Goal: Task Accomplishment & Management: Manage account settings

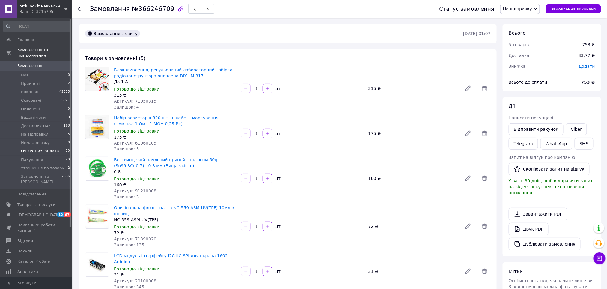
click at [43, 148] on span "Очікується оплата" at bounding box center [40, 150] width 38 height 5
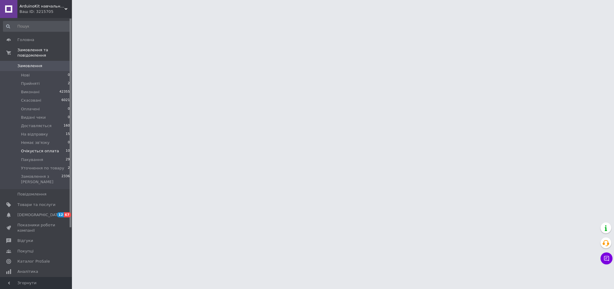
click at [42, 148] on span "Очікується оплата" at bounding box center [40, 150] width 38 height 5
click at [58, 147] on li "Очікується оплата 10" at bounding box center [36, 151] width 73 height 8
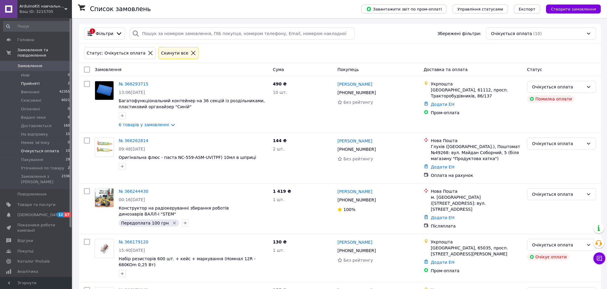
click at [51, 79] on li "Прийняті 2" at bounding box center [36, 83] width 73 height 8
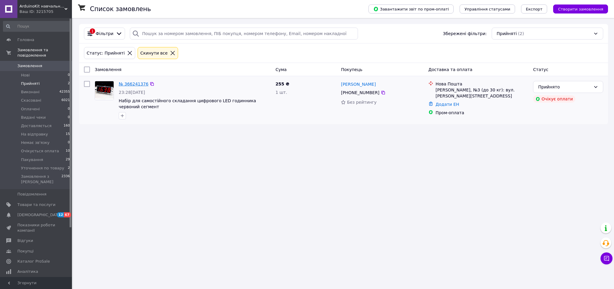
click at [126, 83] on link "№ 366241376" at bounding box center [134, 84] width 30 height 5
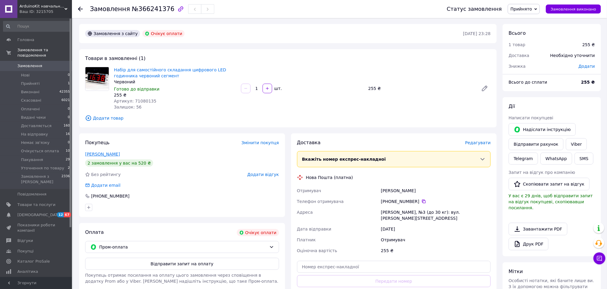
click at [106, 153] on link "Вітер Микола" at bounding box center [102, 154] width 35 height 5
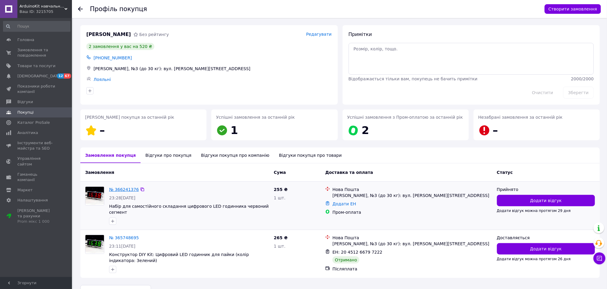
click at [120, 189] on link "№ 366241376" at bounding box center [124, 189] width 30 height 5
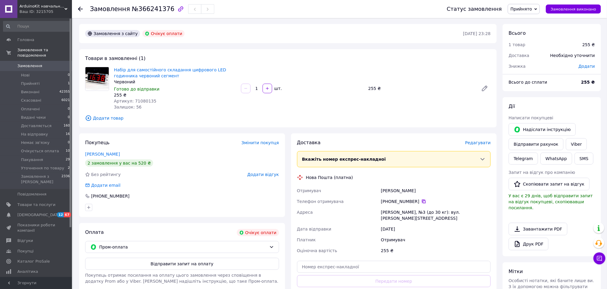
click at [422, 203] on icon at bounding box center [424, 201] width 5 height 5
click at [182, 264] on button "Відправити запит на оплату" at bounding box center [182, 264] width 194 height 12
click at [532, 7] on span "Прийнято" at bounding box center [522, 9] width 22 height 5
click at [538, 49] on li "Очікується оплата" at bounding box center [532, 50] width 49 height 9
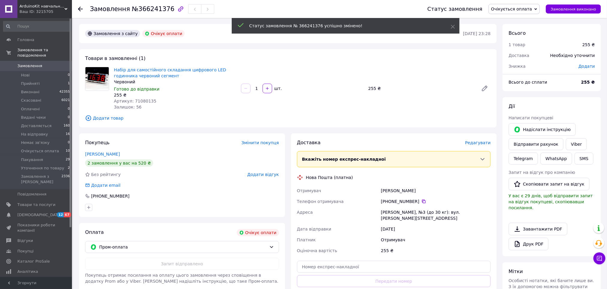
click at [148, 8] on span "№366241376" at bounding box center [153, 8] width 43 height 7
copy span "366241376"
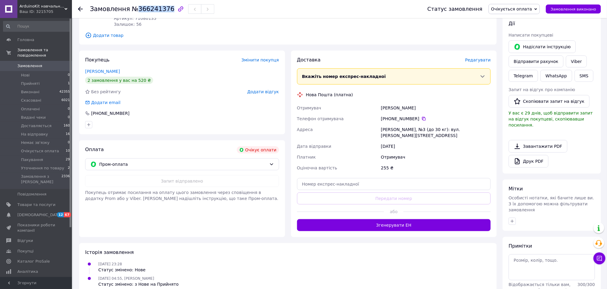
scroll to position [64, 0]
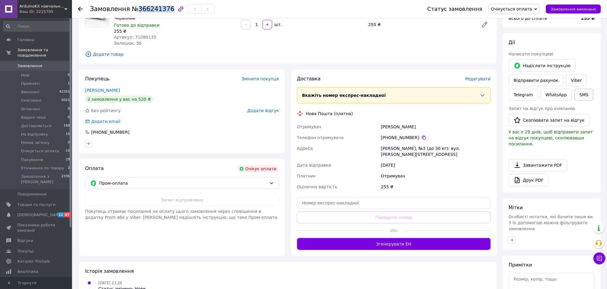
click at [577, 97] on button "SMS" at bounding box center [584, 95] width 19 height 12
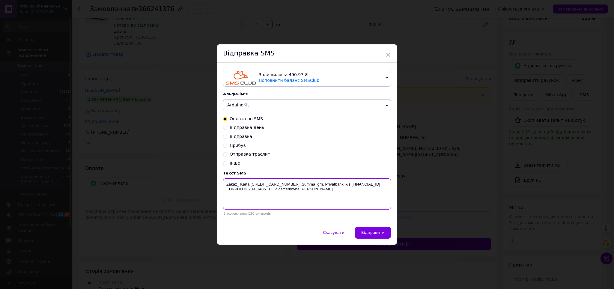
click at [238, 186] on textarea "Zakaz_ Karta 5169 3351 0568 5172 .Summa grn. Privatbank R/s UA62305299000002600…" at bounding box center [307, 193] width 168 height 31
paste textarea "366241376"
click at [325, 184] on textarea "Zakaz_366241376 Karta 5169 3351 0568 5172 .Summa grn. Privatbank R/s UA62305299…" at bounding box center [307, 193] width 168 height 31
type textarea "Zakaz_366241376 Karta 5169 3351 0568 5172 .Summa 255 grn. Privatbank R/s UA6230…"
click at [371, 229] on button "Відправити" at bounding box center [373, 233] width 36 height 12
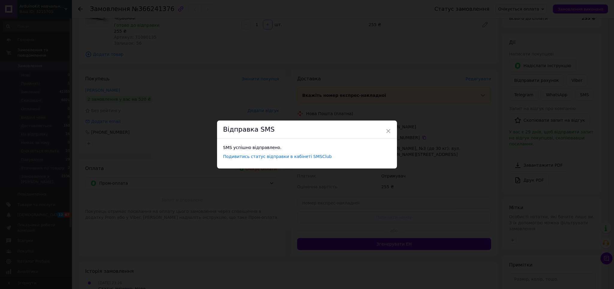
click at [204, 74] on div "× Відправка SMS SMS успішно відправлено. Подивитись статус відправки в кабінеті…" at bounding box center [307, 144] width 614 height 289
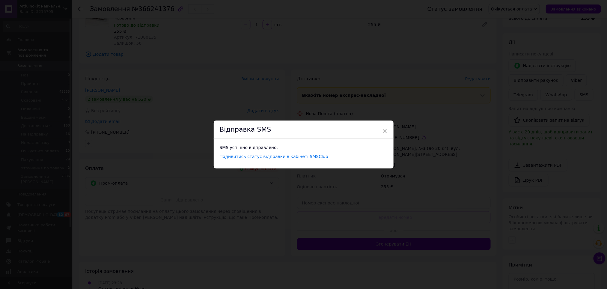
click at [191, 71] on div "× Відправка SMS SMS успішно відправлено. Подивитись статус відправки в кабінеті…" at bounding box center [303, 144] width 607 height 289
click at [382, 132] on span "×" at bounding box center [384, 131] width 5 height 10
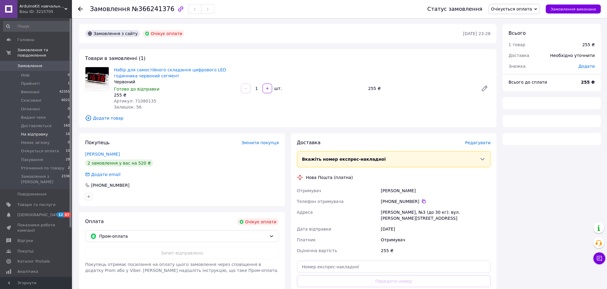
click at [42, 132] on span "На відправку" at bounding box center [34, 134] width 27 height 5
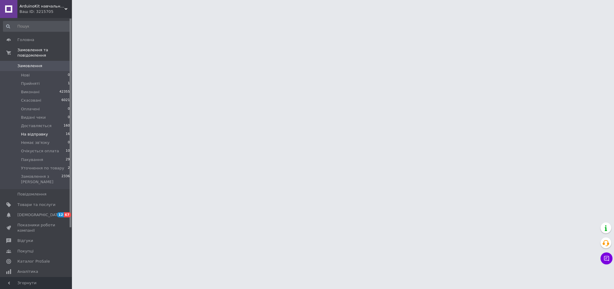
click at [40, 132] on span "На відправку" at bounding box center [34, 134] width 27 height 5
click at [41, 132] on span "На відправку" at bounding box center [34, 134] width 27 height 5
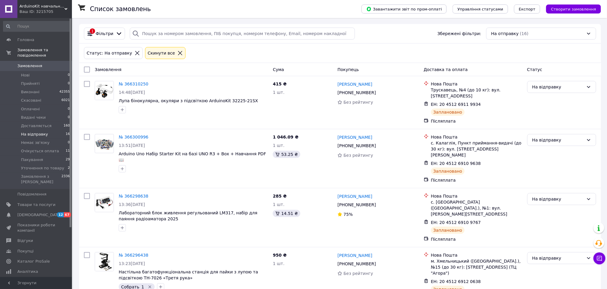
click at [88, 70] on input "checkbox" at bounding box center [87, 70] width 6 height 6
checkbox input "true"
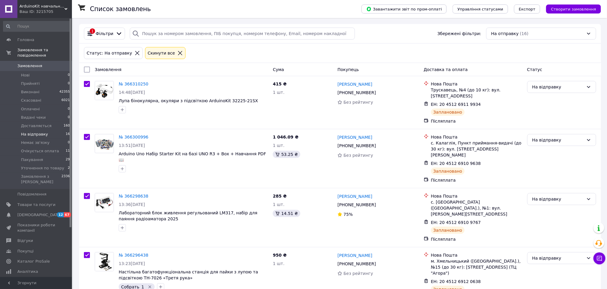
checkbox input "true"
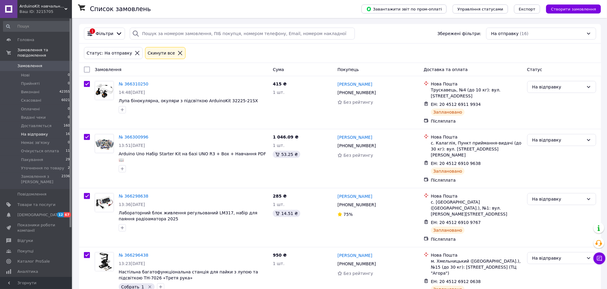
checkbox input "true"
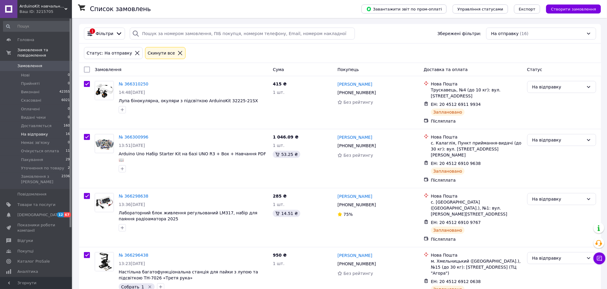
checkbox input "true"
click at [118, 69] on span "Дії для 16 замовлень" at bounding box center [113, 70] width 43 height 6
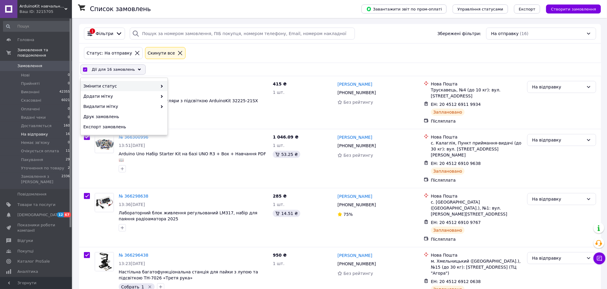
click at [141, 85] on span "Змінити статус" at bounding box center [120, 86] width 74 height 6
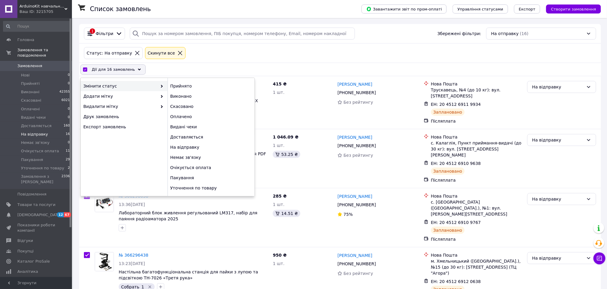
click at [147, 85] on span "Змінити статус" at bounding box center [120, 86] width 74 height 6
click at [185, 177] on div "Пакування" at bounding box center [211, 178] width 87 height 10
checkbox input "false"
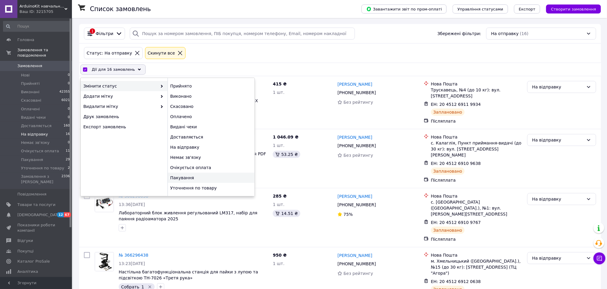
checkbox input "false"
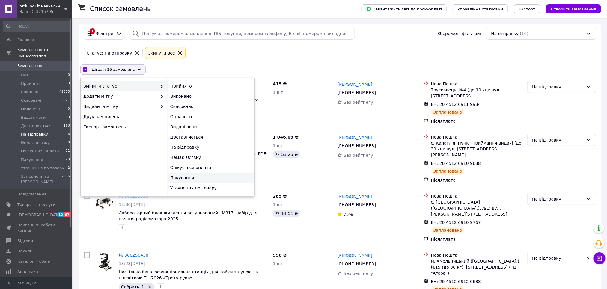
checkbox input "false"
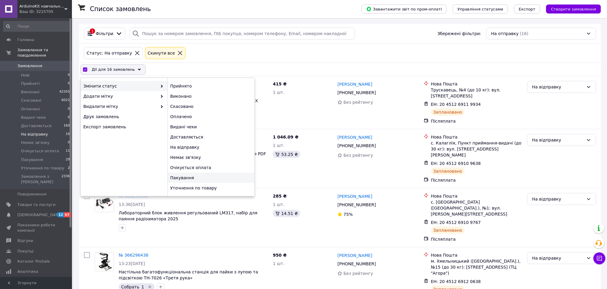
checkbox input "false"
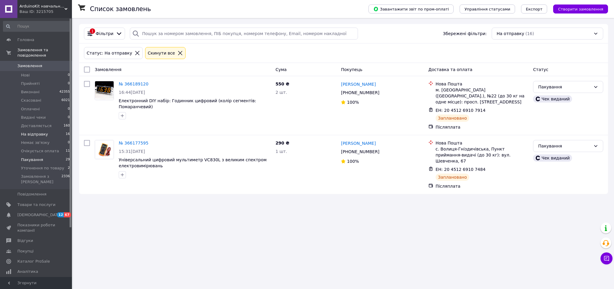
click at [36, 157] on span "Пакування" at bounding box center [32, 159] width 22 height 5
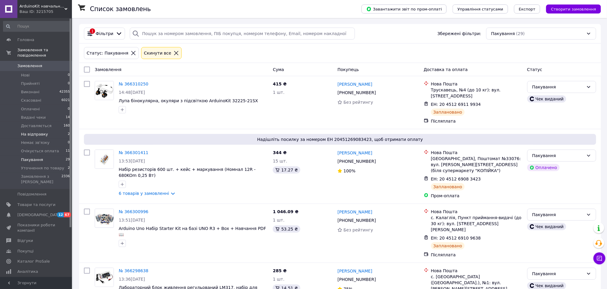
click at [40, 132] on span "На відправку" at bounding box center [34, 134] width 27 height 5
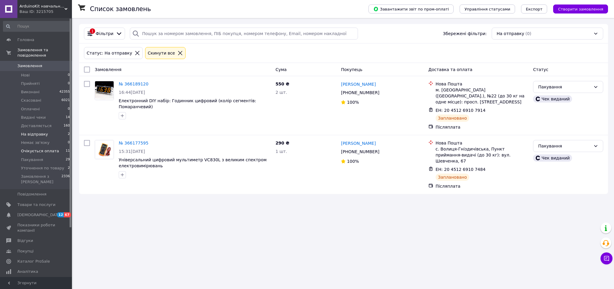
click at [46, 148] on span "Очікується оплата" at bounding box center [40, 150] width 38 height 5
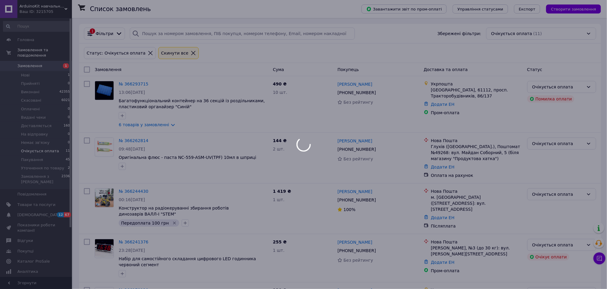
click at [56, 69] on div at bounding box center [303, 144] width 607 height 289
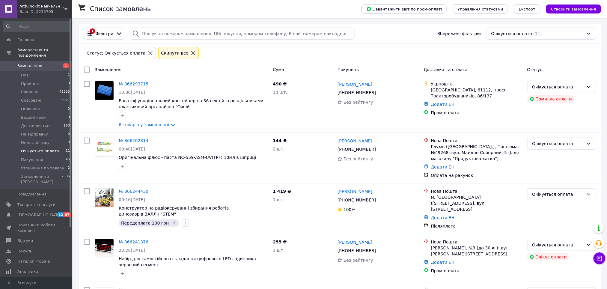
click at [55, 71] on li "Нові 1" at bounding box center [36, 75] width 73 height 8
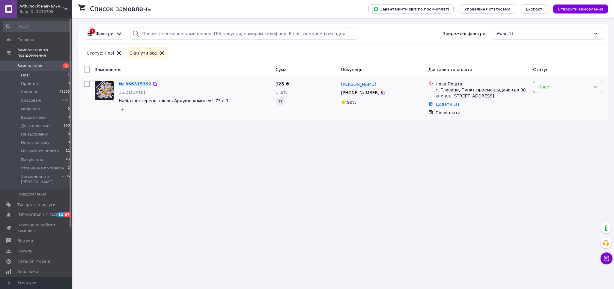
click at [546, 86] on div "Нове" at bounding box center [564, 87] width 53 height 7
click at [559, 101] on li "Прийнято" at bounding box center [568, 100] width 70 height 11
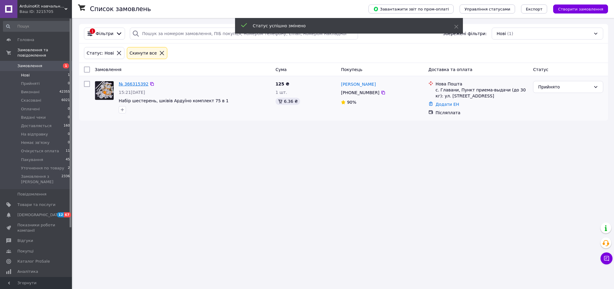
click at [132, 82] on link "№ 366315392" at bounding box center [134, 84] width 30 height 5
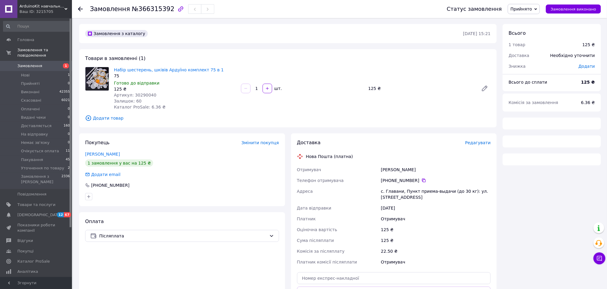
click at [537, 10] on icon at bounding box center [536, 9] width 3 height 3
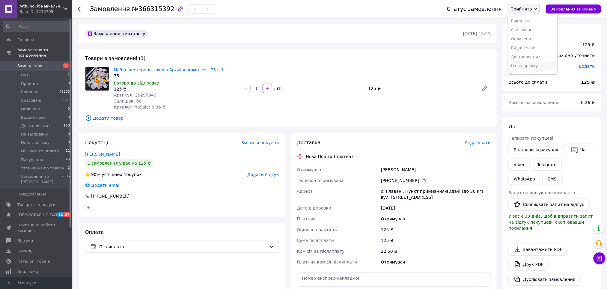
click at [540, 62] on li "На відправку" at bounding box center [532, 65] width 49 height 9
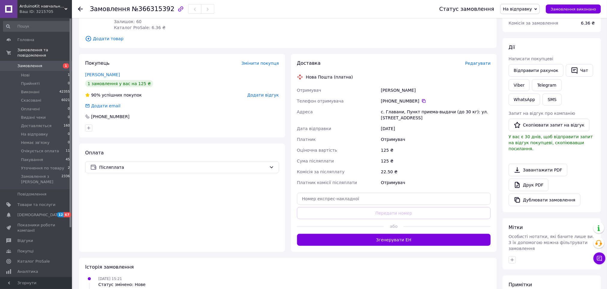
scroll to position [80, 0]
click at [396, 238] on button "Згенерувати ЕН" at bounding box center [394, 240] width 194 height 12
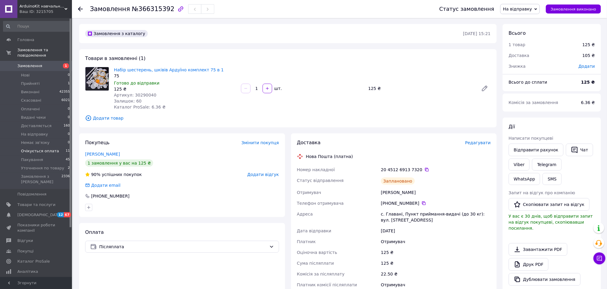
click at [42, 148] on span "Очікується оплата" at bounding box center [40, 150] width 38 height 5
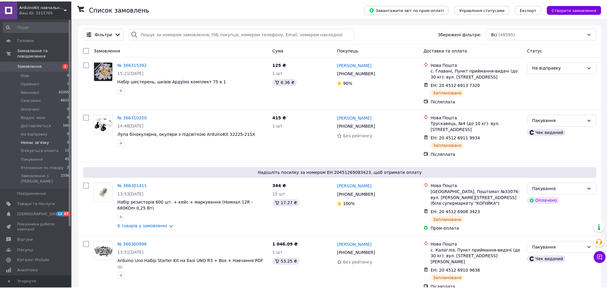
scroll to position [40, 0]
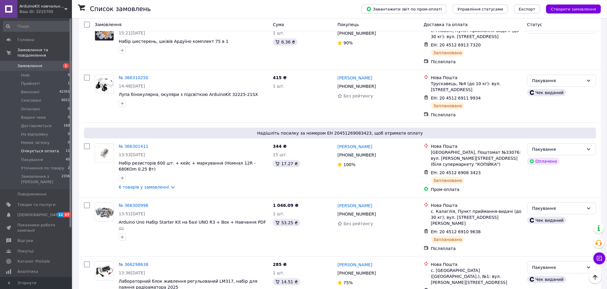
click at [54, 147] on li "Очікується оплата 11" at bounding box center [36, 151] width 73 height 8
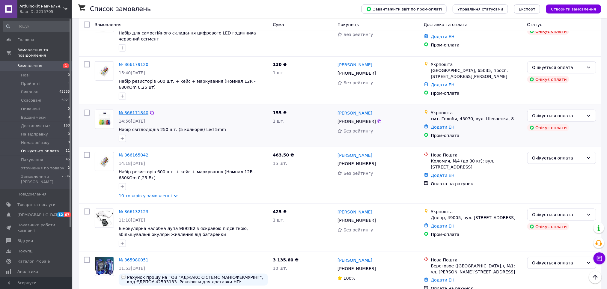
scroll to position [240, 0]
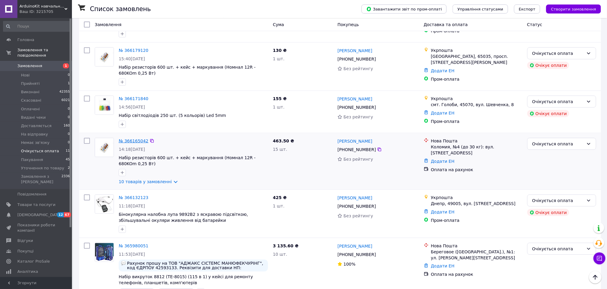
click at [136, 139] on link "№ 366165042" at bounding box center [134, 141] width 30 height 5
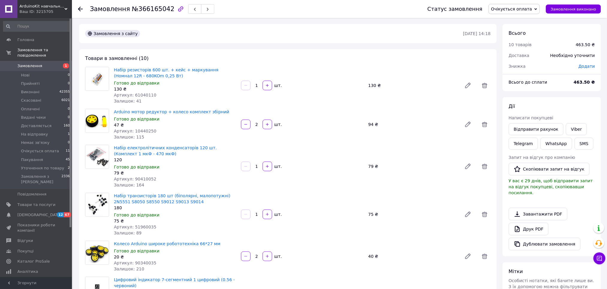
click at [518, 10] on span "Очікується оплата" at bounding box center [511, 9] width 41 height 5
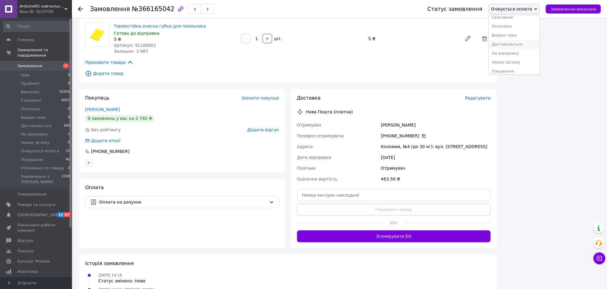
scroll to position [34, 0]
click at [521, 43] on li "На відправку" at bounding box center [514, 41] width 51 height 9
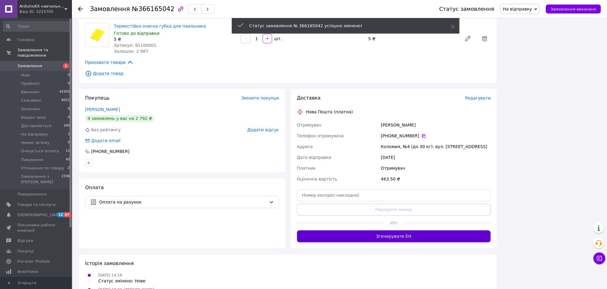
click at [412, 231] on button "Згенерувати ЕН" at bounding box center [394, 237] width 194 height 12
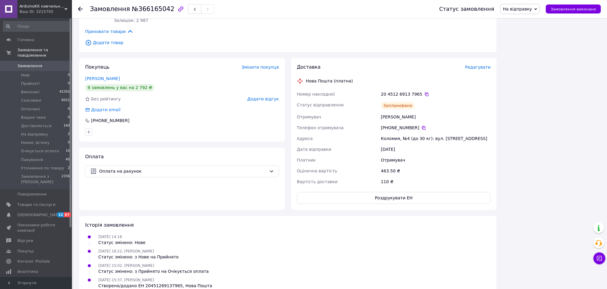
scroll to position [476, 0]
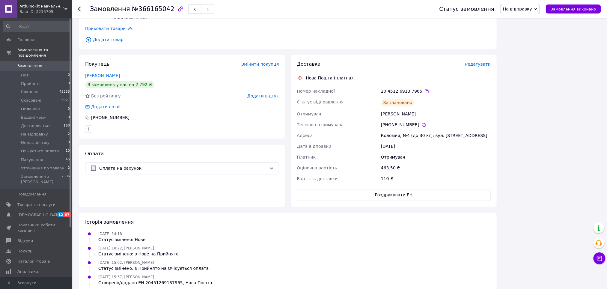
scroll to position [480, 0]
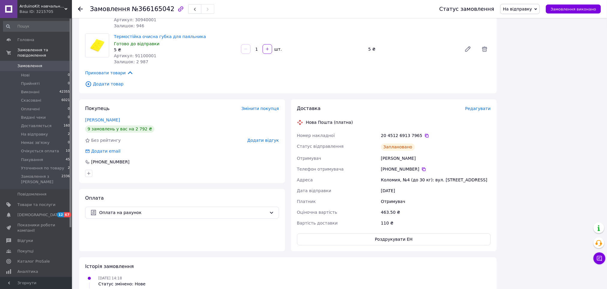
scroll to position [440, 0]
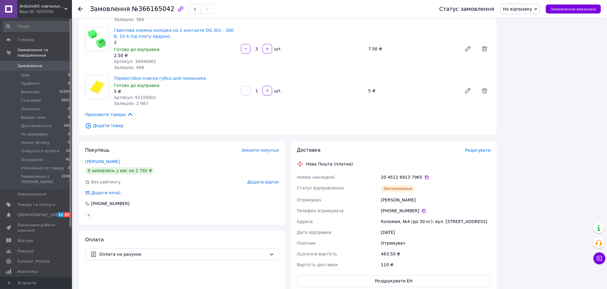
scroll to position [440, 0]
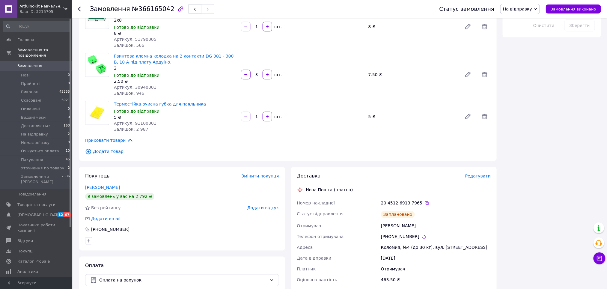
scroll to position [360, 0]
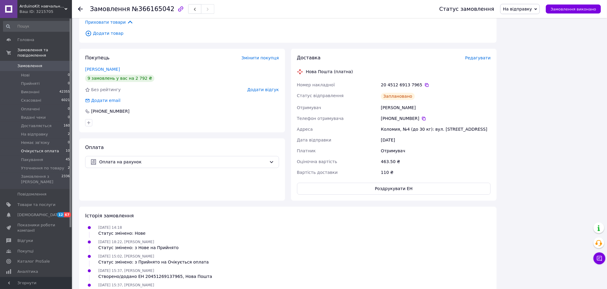
click at [51, 148] on span "Очікується оплата" at bounding box center [40, 150] width 38 height 5
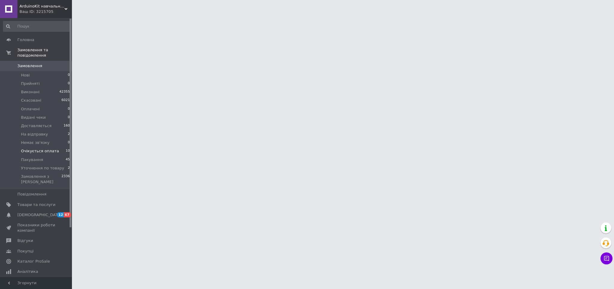
click at [51, 148] on span "Очікується оплата" at bounding box center [40, 150] width 38 height 5
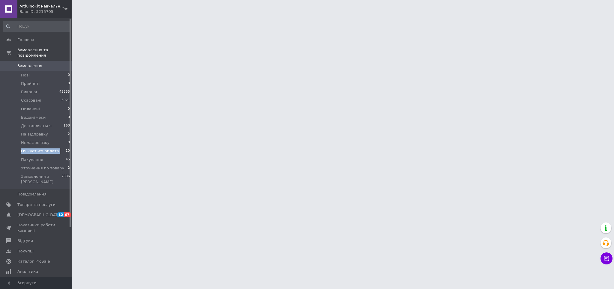
click at [51, 148] on span "Очікується оплата" at bounding box center [40, 150] width 38 height 5
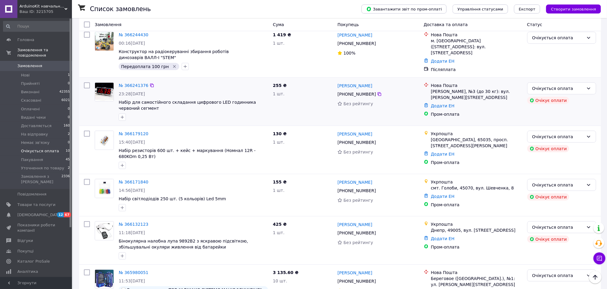
scroll to position [160, 0]
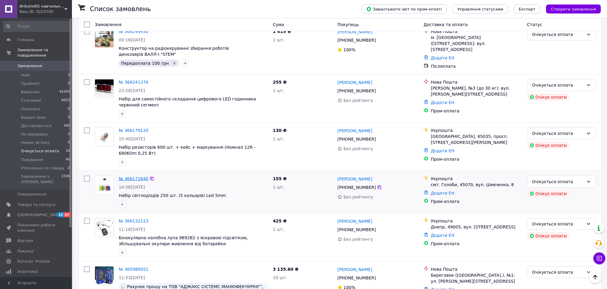
click at [121, 176] on link "№ 366171840" at bounding box center [134, 178] width 30 height 5
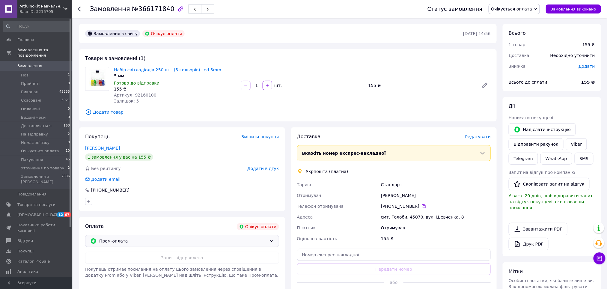
click at [144, 239] on span "Пром-оплата" at bounding box center [183, 241] width 168 height 7
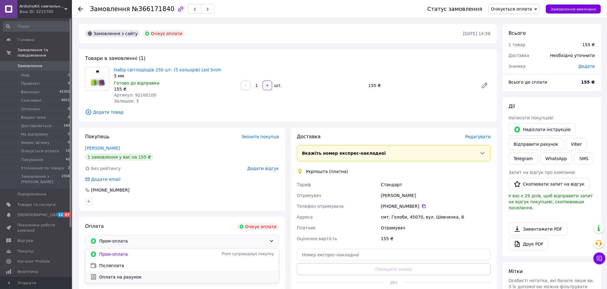
click at [150, 274] on span "Оплата на рахунок" at bounding box center [186, 277] width 175 height 6
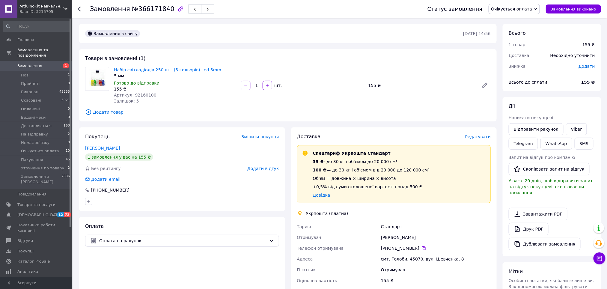
click at [528, 10] on span "Очікується оплата" at bounding box center [511, 9] width 41 height 5
click at [520, 42] on li "На відправку" at bounding box center [514, 41] width 51 height 9
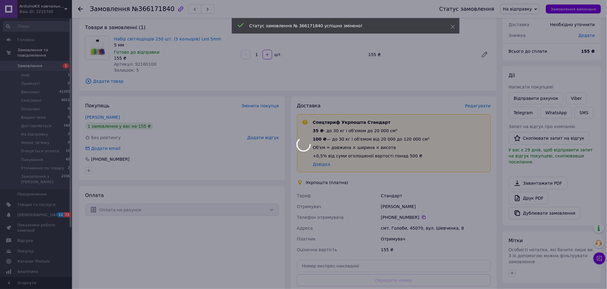
scroll to position [80, 0]
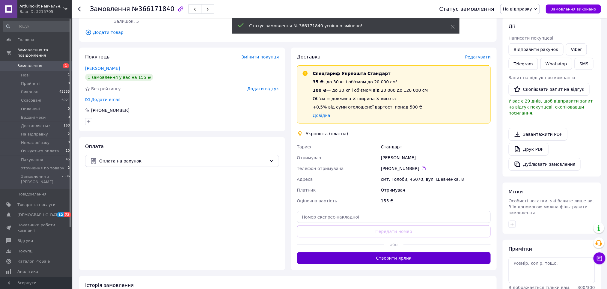
click at [383, 255] on button "Створити ярлик" at bounding box center [394, 258] width 194 height 12
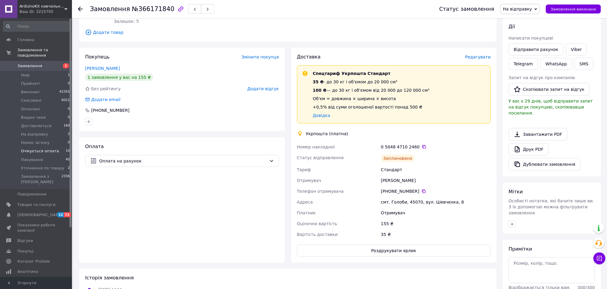
click at [50, 148] on span "Очікується оплата" at bounding box center [40, 150] width 38 height 5
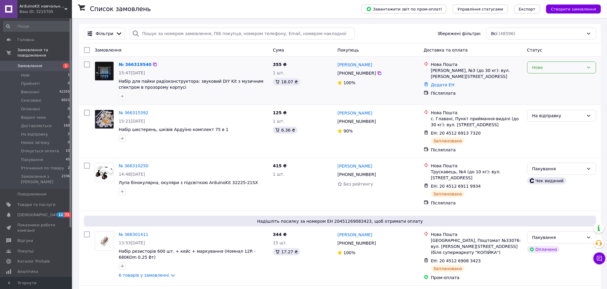
click at [564, 64] on div "Нове" at bounding box center [558, 67] width 52 height 7
click at [558, 79] on li "Прийнято" at bounding box center [562, 80] width 69 height 11
click at [46, 148] on span "Очікується оплата" at bounding box center [40, 150] width 38 height 5
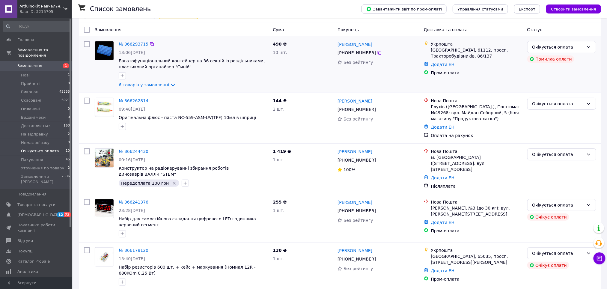
scroll to position [80, 0]
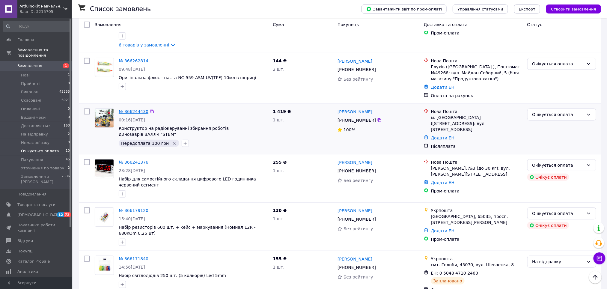
click at [126, 111] on link "№ 366244430" at bounding box center [134, 111] width 30 height 5
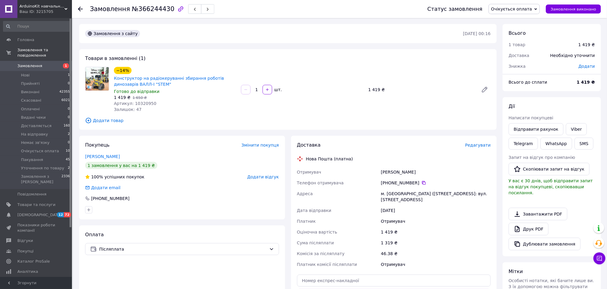
click at [529, 10] on span "Очікується оплата" at bounding box center [511, 9] width 41 height 5
click at [515, 42] on li "На відправку" at bounding box center [514, 41] width 51 height 9
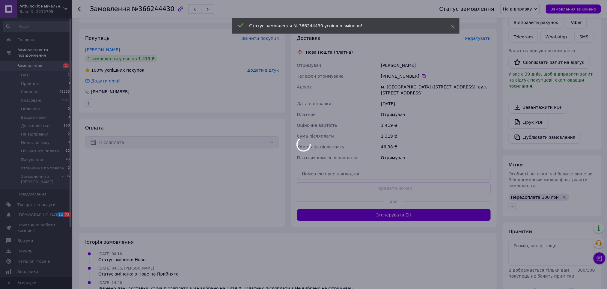
scroll to position [120, 0]
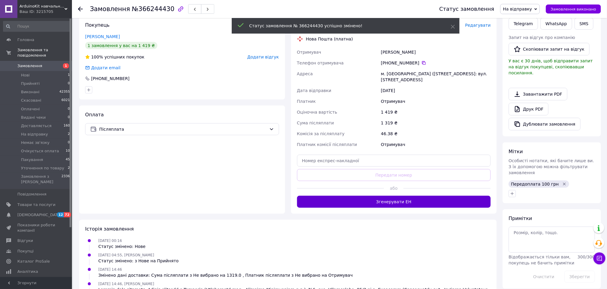
click at [364, 204] on button "Згенерувати ЕН" at bounding box center [394, 202] width 194 height 12
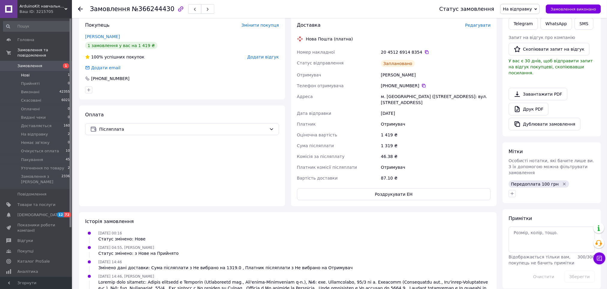
click at [40, 71] on li "Нові 1" at bounding box center [36, 75] width 73 height 8
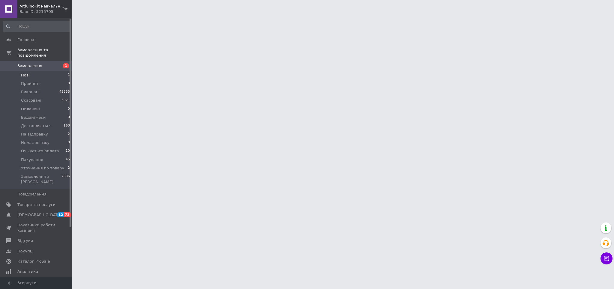
click at [40, 71] on li "Нові 1" at bounding box center [36, 75] width 73 height 8
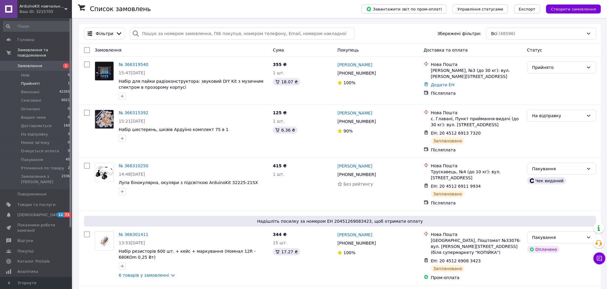
click at [60, 79] on li "Прийняті 1" at bounding box center [36, 83] width 73 height 8
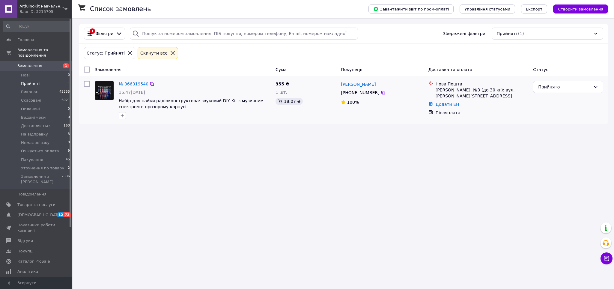
click at [128, 84] on link "№ 366319540" at bounding box center [134, 84] width 30 height 5
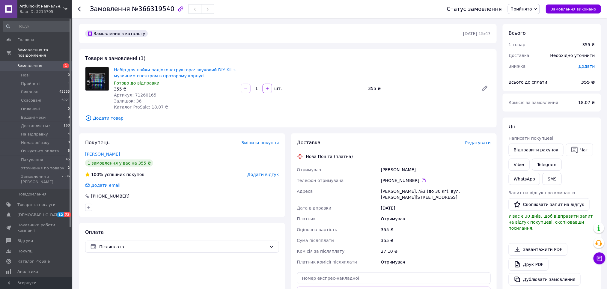
click at [523, 10] on span "Прийнято" at bounding box center [522, 9] width 22 height 5
click at [537, 67] on li "На відправку" at bounding box center [532, 65] width 49 height 9
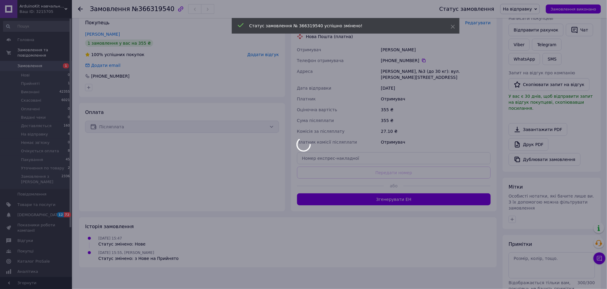
scroll to position [128, 0]
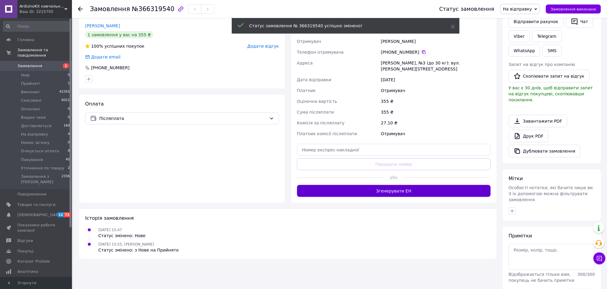
click at [403, 185] on button "Згенерувати ЕН" at bounding box center [394, 191] width 194 height 12
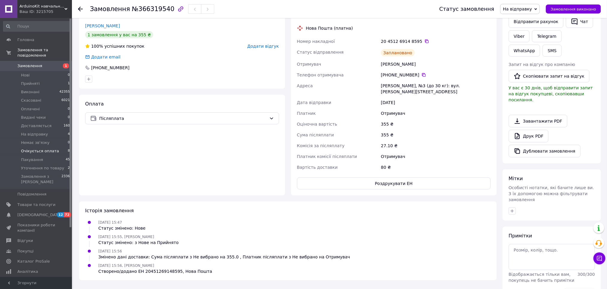
click at [47, 148] on span "Очікується оплата" at bounding box center [40, 150] width 38 height 5
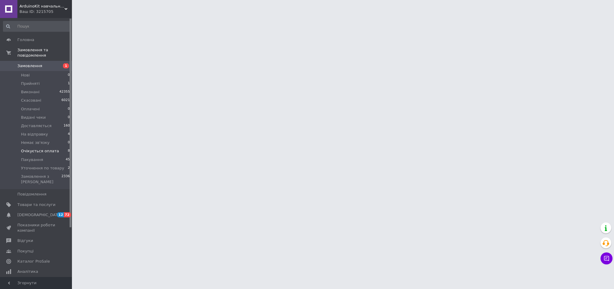
click at [44, 148] on span "Очікується оплата" at bounding box center [40, 150] width 38 height 5
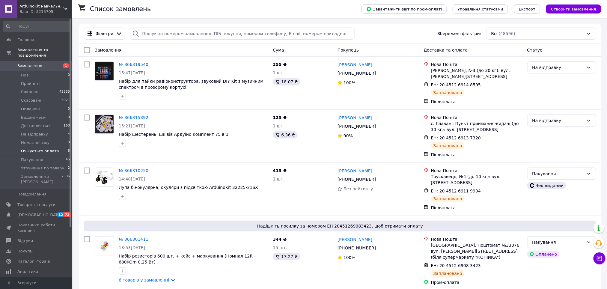
click at [40, 148] on span "Очікується оплата" at bounding box center [40, 150] width 38 height 5
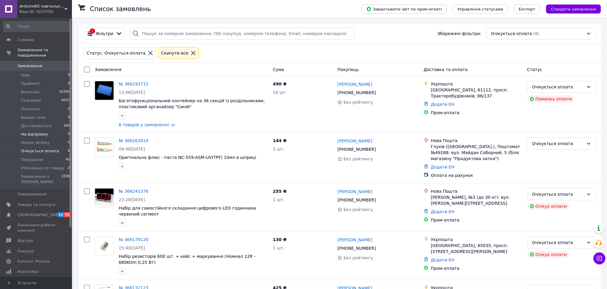
click at [48, 130] on li "На відправку 5" at bounding box center [36, 134] width 73 height 8
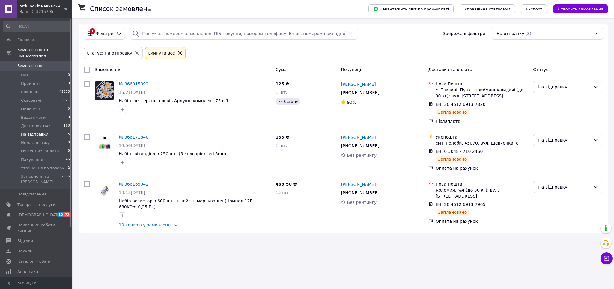
click at [88, 71] on input "checkbox" at bounding box center [87, 70] width 6 height 6
checkbox input "true"
click at [128, 69] on div "Дії для 3 замовлень" at bounding box center [111, 69] width 63 height 10
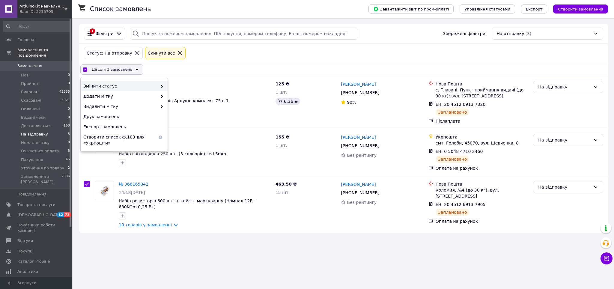
click at [144, 85] on span "Змінити статус" at bounding box center [120, 86] width 74 height 6
click at [160, 87] on span at bounding box center [160, 86] width 6 height 6
click at [160, 86] on span at bounding box center [160, 86] width 6 height 6
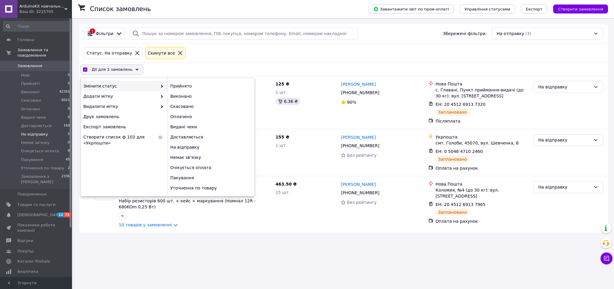
click at [191, 176] on div "Пакування" at bounding box center [211, 178] width 87 height 10
checkbox input "false"
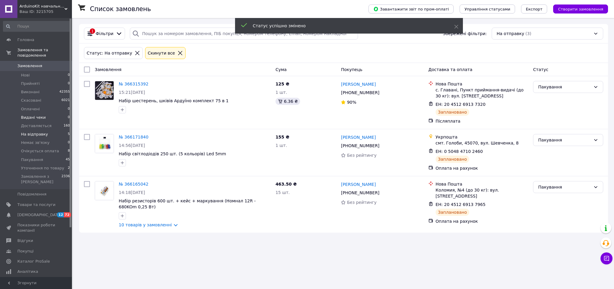
click at [53, 113] on li "Видані чеки 0" at bounding box center [36, 117] width 73 height 8
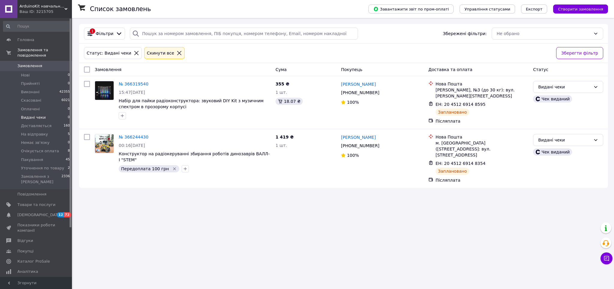
click at [88, 71] on input "checkbox" at bounding box center [87, 70] width 6 height 6
checkbox input "true"
click at [128, 70] on div "Дії для 2 замовлень" at bounding box center [111, 69] width 63 height 10
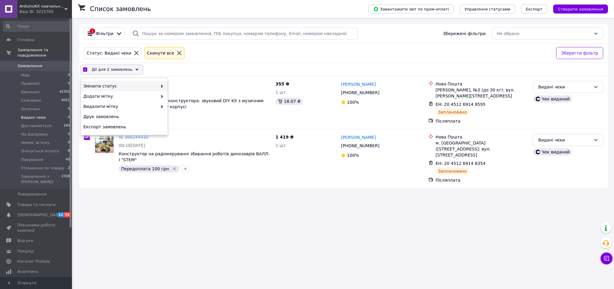
click at [157, 83] on span at bounding box center [160, 86] width 6 height 6
click at [160, 85] on span at bounding box center [160, 86] width 6 height 6
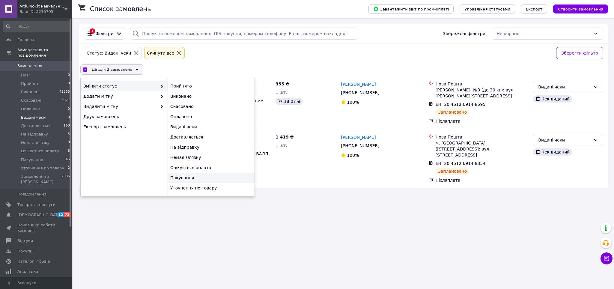
click at [195, 178] on div "Пакування" at bounding box center [211, 178] width 87 height 10
checkbox input "false"
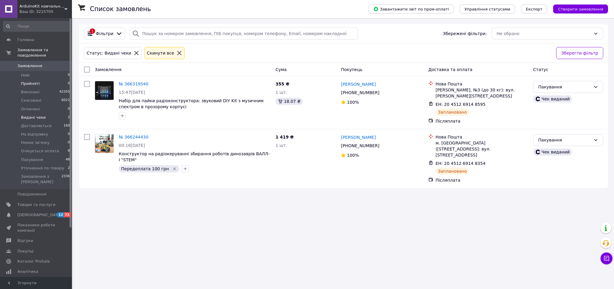
click at [49, 79] on li "Прийняті 0" at bounding box center [36, 83] width 73 height 8
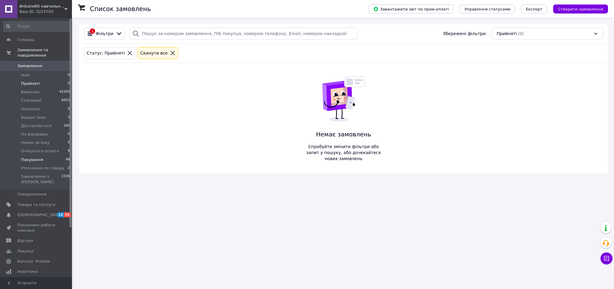
click at [54, 156] on li "Пакування 48" at bounding box center [36, 160] width 73 height 8
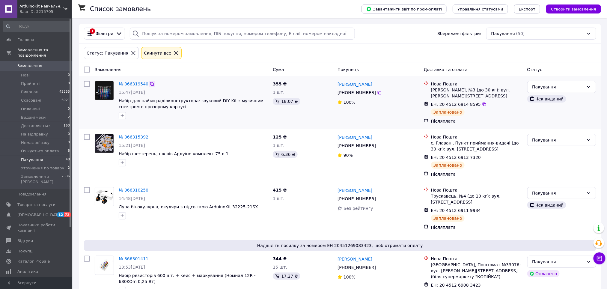
click at [150, 84] on icon at bounding box center [152, 84] width 5 height 5
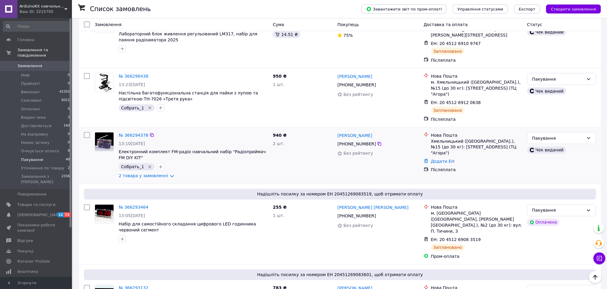
scroll to position [2239, 0]
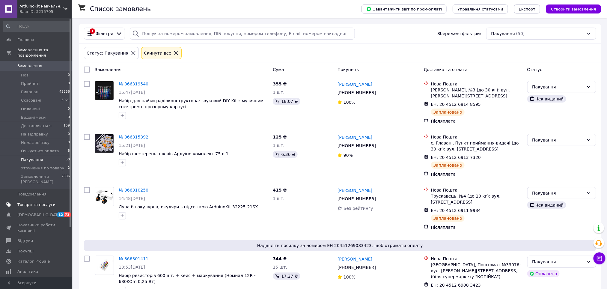
click at [44, 202] on span "Товари та послуги" at bounding box center [36, 204] width 38 height 5
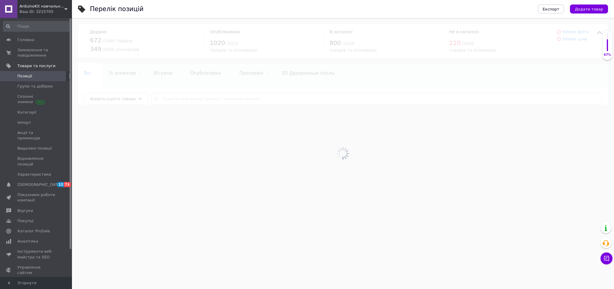
click at [173, 99] on div at bounding box center [343, 153] width 542 height 271
click at [173, 99] on input "text" at bounding box center [376, 99] width 451 height 12
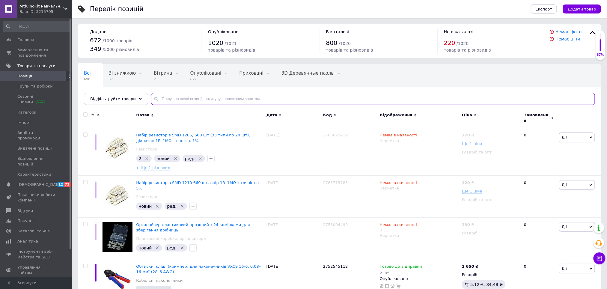
click at [162, 100] on input "text" at bounding box center [373, 99] width 444 height 12
type input "3045"
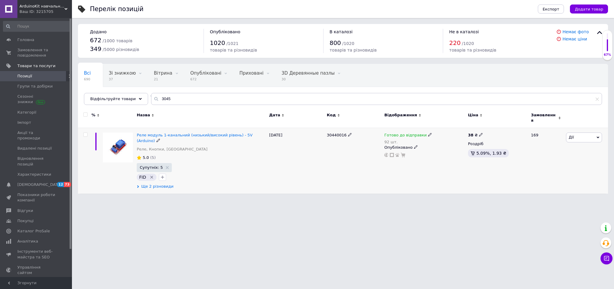
click at [166, 184] on span "Ще 2 різновиди" at bounding box center [157, 186] width 32 height 5
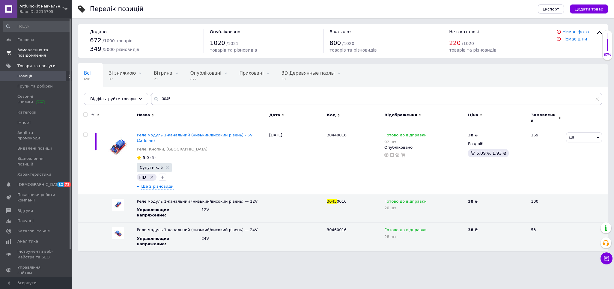
click at [31, 53] on span "Замовлення та повідомлення" at bounding box center [36, 52] width 38 height 11
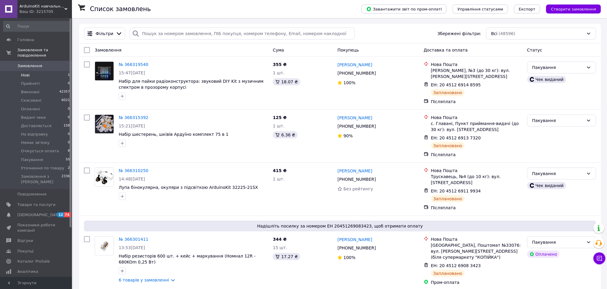
click at [49, 71] on li "Нові 1" at bounding box center [36, 75] width 73 height 8
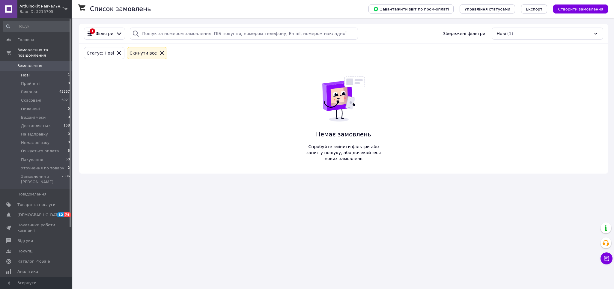
click at [49, 71] on li "Нові 1" at bounding box center [36, 75] width 73 height 8
click at [45, 79] on li "Прийняті 0" at bounding box center [36, 83] width 73 height 8
click at [45, 72] on li "Нові 1" at bounding box center [36, 75] width 73 height 8
click at [50, 71] on li "Нові 1" at bounding box center [36, 75] width 73 height 8
click at [49, 71] on li "Нові 1" at bounding box center [36, 75] width 73 height 8
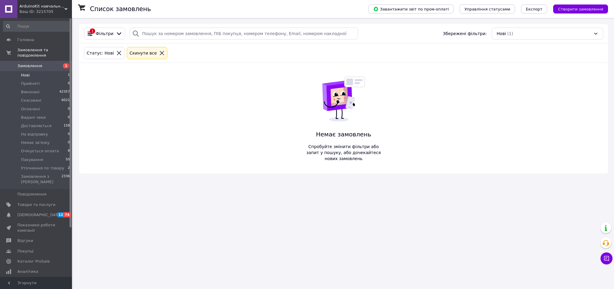
click at [49, 71] on li "Нові 1" at bounding box center [36, 75] width 73 height 8
click at [45, 79] on li "Прийняті 0" at bounding box center [36, 83] width 73 height 8
click at [45, 71] on li "Нові 1" at bounding box center [36, 75] width 73 height 8
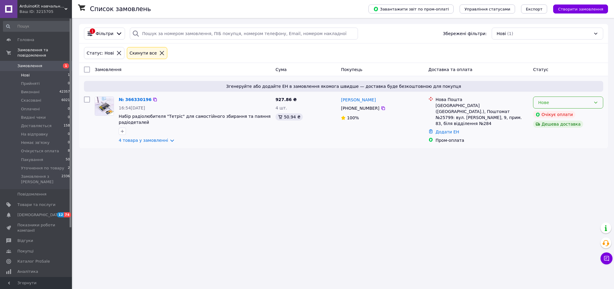
click at [565, 103] on div "Нове" at bounding box center [564, 102] width 53 height 7
click at [554, 115] on li "Прийнято" at bounding box center [568, 115] width 70 height 11
click at [553, 102] on div "Нове" at bounding box center [564, 102] width 53 height 7
click at [549, 116] on li "Прийнято" at bounding box center [568, 115] width 70 height 11
click at [62, 79] on li "Прийняті 0" at bounding box center [36, 83] width 73 height 8
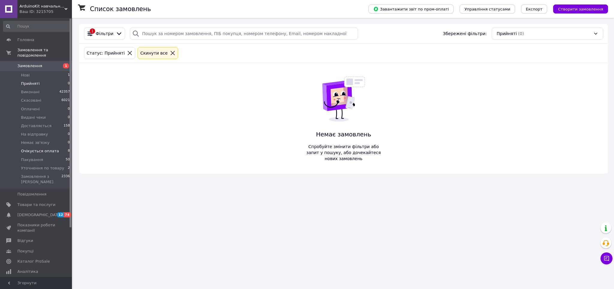
click at [50, 148] on span "Очікується оплата" at bounding box center [40, 150] width 38 height 5
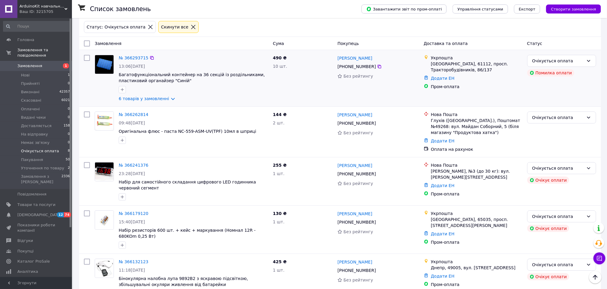
scroll to position [25, 0]
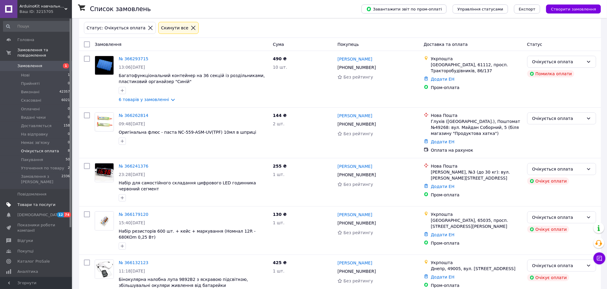
click at [32, 202] on span "Товари та послуги" at bounding box center [36, 204] width 38 height 5
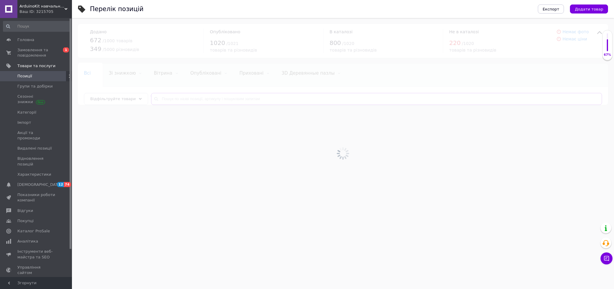
click at [215, 100] on input "text" at bounding box center [376, 99] width 451 height 12
click at [215, 99] on input "text" at bounding box center [376, 99] width 451 height 12
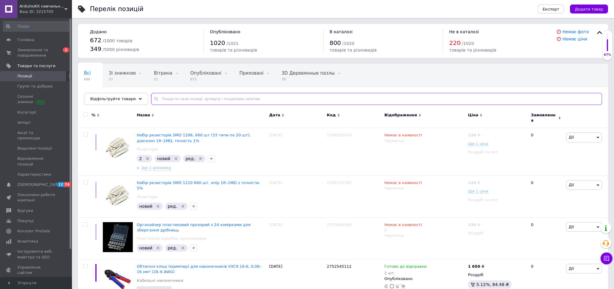
click at [215, 99] on input "text" at bounding box center [376, 99] width 451 height 12
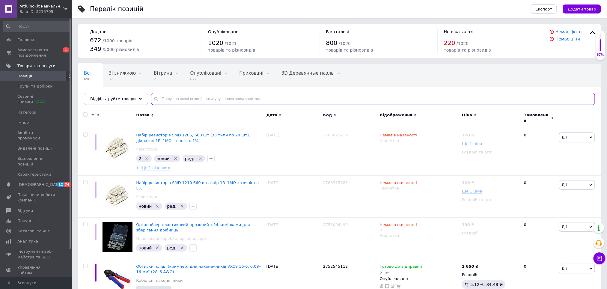
click at [215, 99] on input "text" at bounding box center [373, 99] width 444 height 12
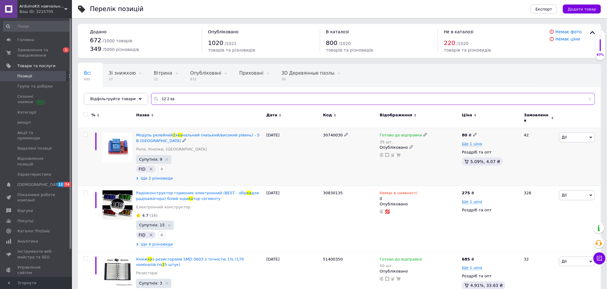
type input "12 2 ка"
click at [160, 176] on span "Ще 2 різновиди" at bounding box center [157, 178] width 32 height 5
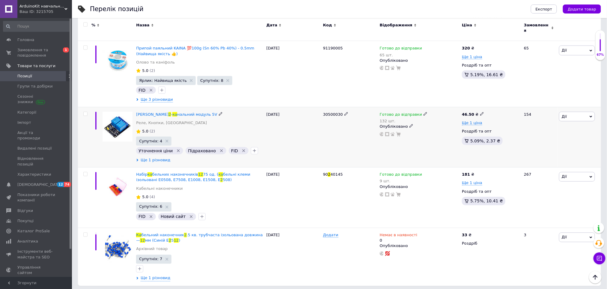
scroll to position [343, 0]
click at [154, 158] on span "Ще 1 різновид" at bounding box center [156, 160] width 30 height 5
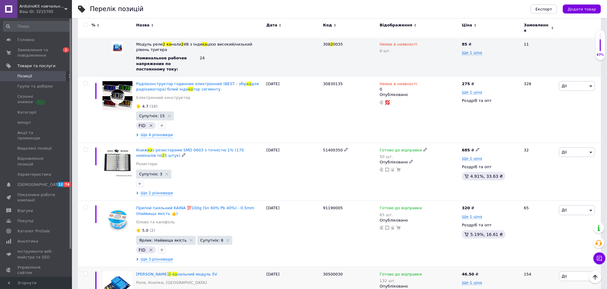
scroll to position [0, 0]
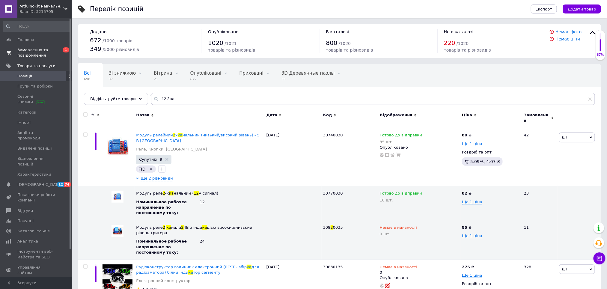
click at [43, 50] on span "Замовлення та повідомлення" at bounding box center [36, 52] width 38 height 11
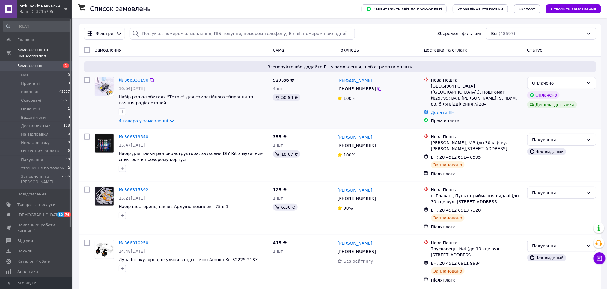
click at [132, 79] on link "№ 366330196" at bounding box center [134, 80] width 30 height 5
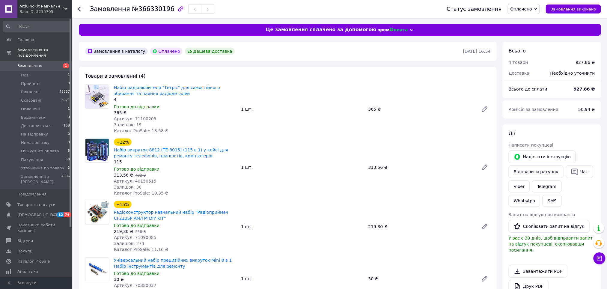
click at [530, 8] on span "Оплачено" at bounding box center [522, 9] width 22 height 5
click at [535, 67] on li "На відправку" at bounding box center [532, 65] width 49 height 9
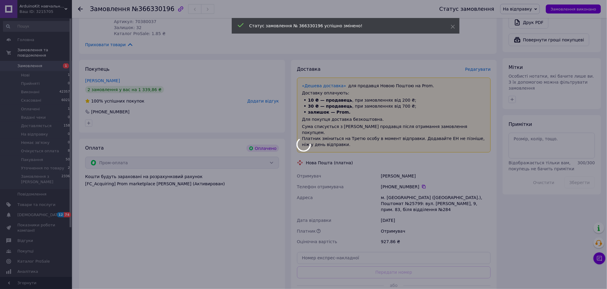
scroll to position [320, 0]
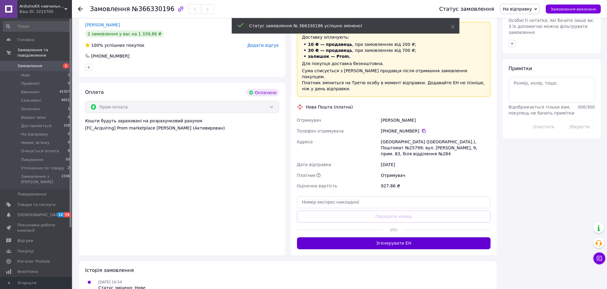
click at [409, 237] on button "Згенерувати ЕН" at bounding box center [394, 243] width 194 height 12
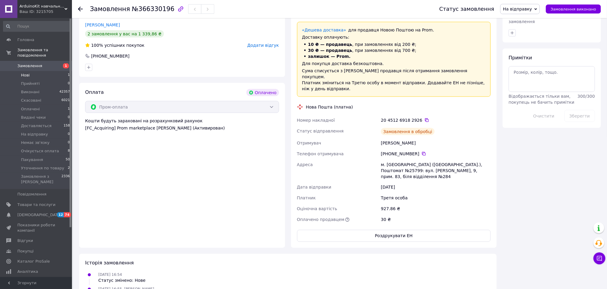
click at [42, 71] on li "Нові 1" at bounding box center [36, 75] width 73 height 8
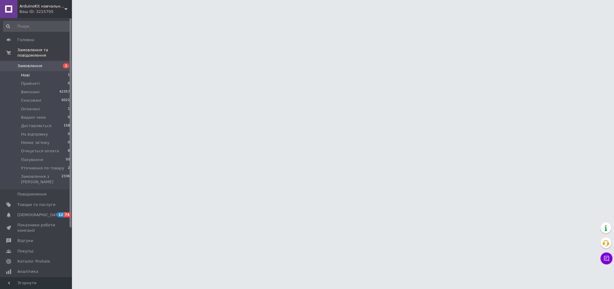
click at [42, 71] on li "Нові 1" at bounding box center [36, 75] width 73 height 8
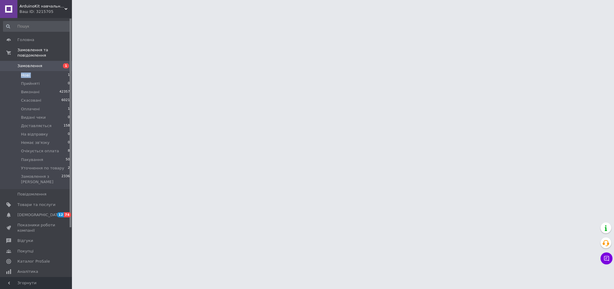
click at [42, 71] on li "Нові 1" at bounding box center [36, 75] width 73 height 8
click at [63, 71] on li "Нові 1" at bounding box center [36, 75] width 73 height 8
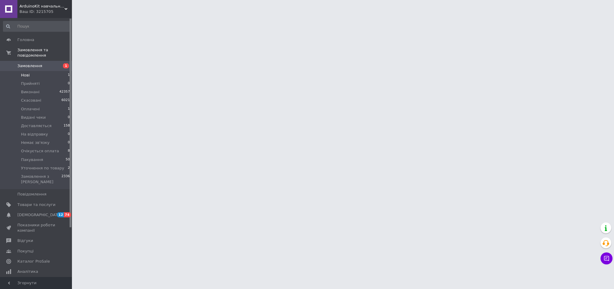
click at [61, 71] on li "Нові 1" at bounding box center [36, 75] width 73 height 8
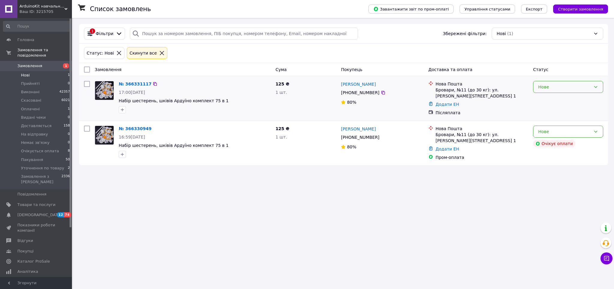
click at [548, 89] on div "Нове" at bounding box center [564, 87] width 53 height 7
click at [550, 123] on li "Скасовано" at bounding box center [568, 121] width 70 height 11
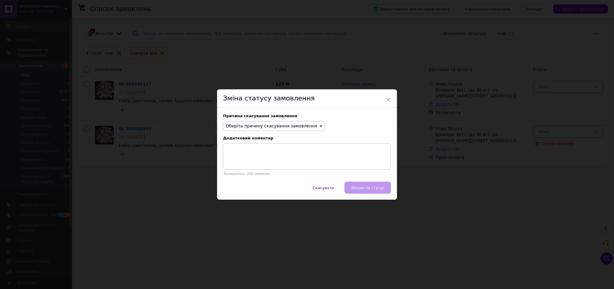
click at [284, 126] on span "Оберіть причину скасування замовлення" at bounding box center [271, 126] width 91 height 5
click at [267, 170] on li "Замовлення-дублікат" at bounding box center [273, 171] width 101 height 8
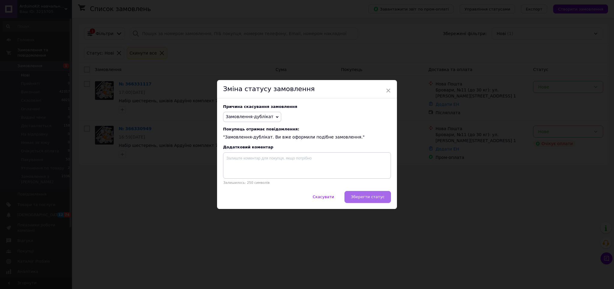
click at [373, 199] on span "Зберегти статус" at bounding box center [368, 197] width 34 height 4
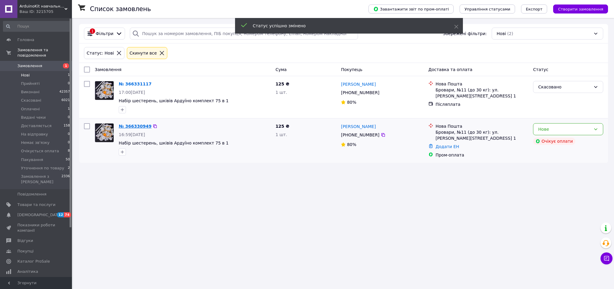
click at [128, 127] on link "№ 366330949" at bounding box center [135, 126] width 33 height 5
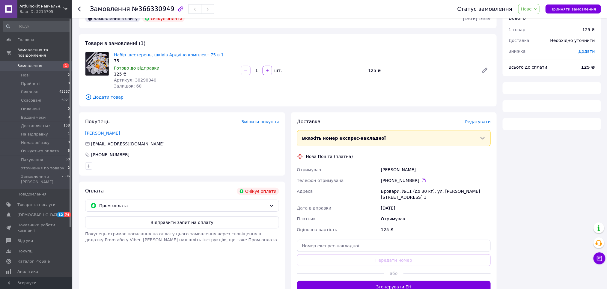
scroll to position [40, 0]
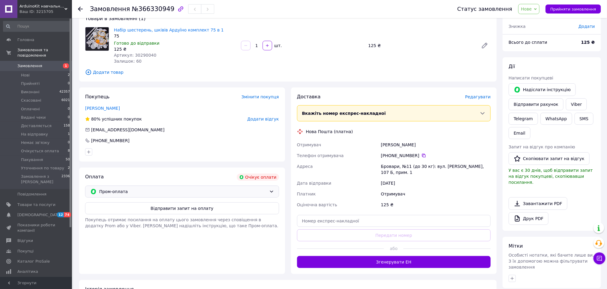
click at [127, 191] on span "Пром-оплата" at bounding box center [183, 191] width 168 height 7
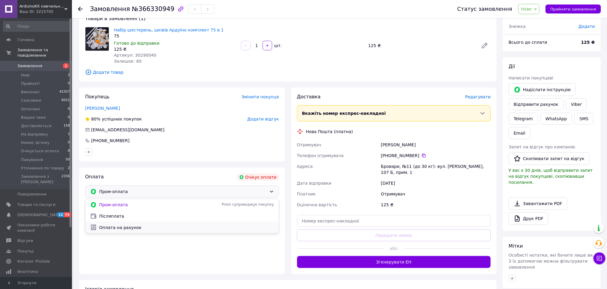
click at [144, 229] on span "Оплата на рахунок" at bounding box center [186, 228] width 175 height 6
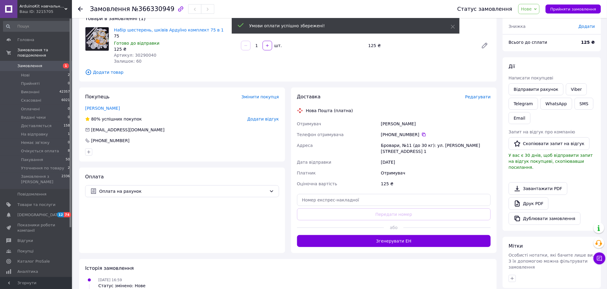
click at [532, 7] on span "Нове" at bounding box center [526, 9] width 11 height 5
click at [540, 52] on li "Очікується оплата" at bounding box center [543, 50] width 49 height 9
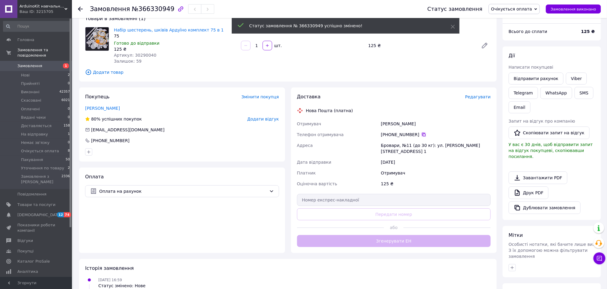
click at [422, 136] on icon at bounding box center [424, 135] width 4 height 4
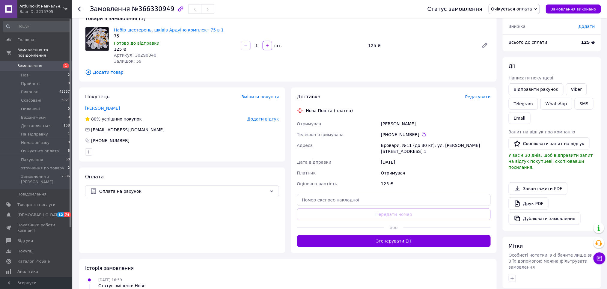
click at [95, 109] on link "Рыбак Александр" at bounding box center [102, 108] width 35 height 5
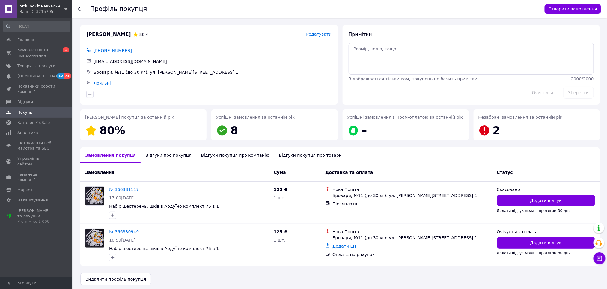
click at [79, 8] on use at bounding box center [80, 9] width 5 height 5
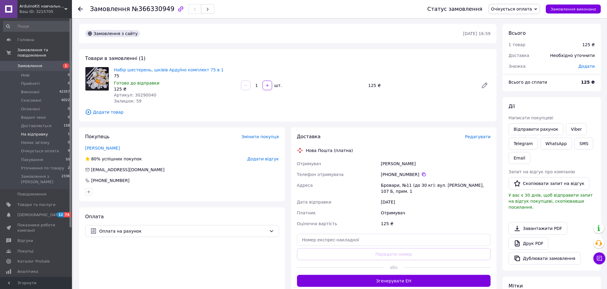
click at [50, 130] on li "На відправку 1" at bounding box center [36, 134] width 73 height 8
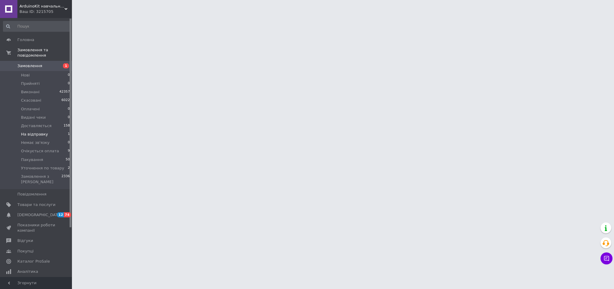
click at [50, 130] on li "На відправку 1" at bounding box center [36, 134] width 73 height 8
click at [51, 130] on li "На відправку 1" at bounding box center [36, 134] width 73 height 8
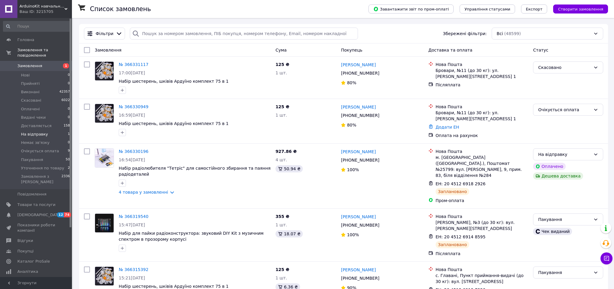
click at [49, 130] on li "На відправку 1" at bounding box center [36, 134] width 73 height 8
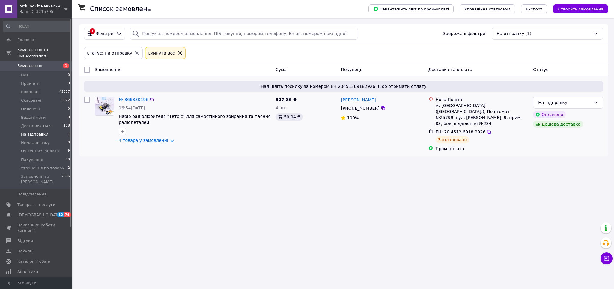
click at [88, 99] on input "checkbox" at bounding box center [87, 100] width 6 height 6
click at [123, 68] on span "Дії для 1 замовлення" at bounding box center [113, 70] width 43 height 6
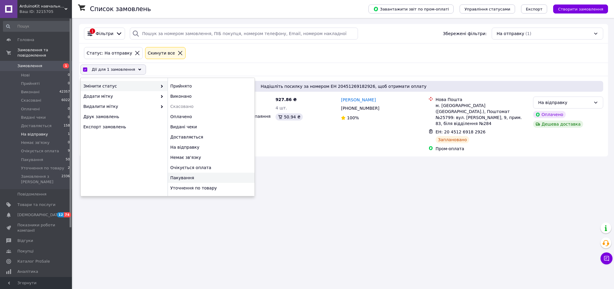
click at [202, 174] on div "Пакування" at bounding box center [211, 178] width 87 height 10
checkbox input "false"
